Goal: Information Seeking & Learning: Understand process/instructions

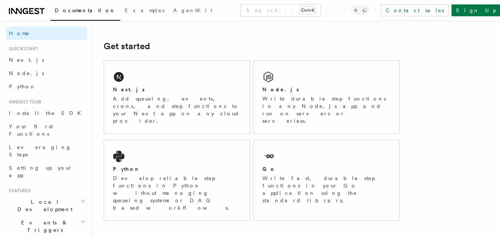
scroll to position [95, 0]
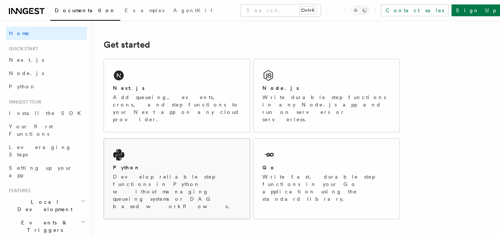
click at [160, 164] on div "Python" at bounding box center [177, 168] width 128 height 8
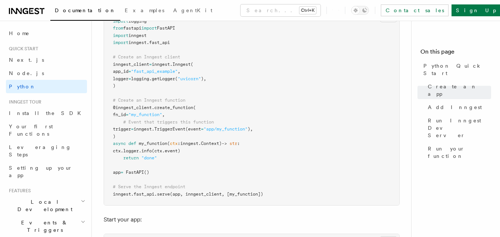
scroll to position [570, 0]
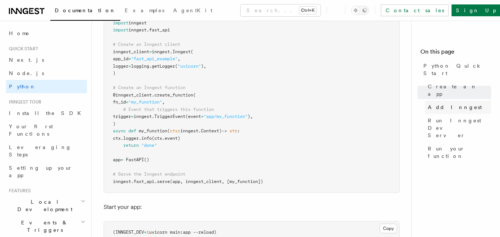
click at [472, 101] on link "Add Inngest" at bounding box center [458, 107] width 66 height 13
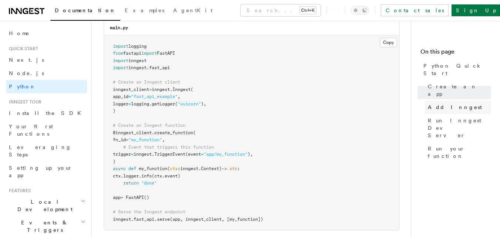
scroll to position [435, 0]
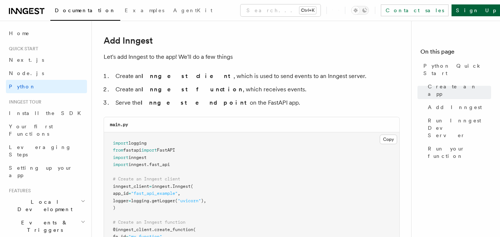
click at [480, 9] on link "Sign Up" at bounding box center [476, 10] width 49 height 12
